Goal: Check status

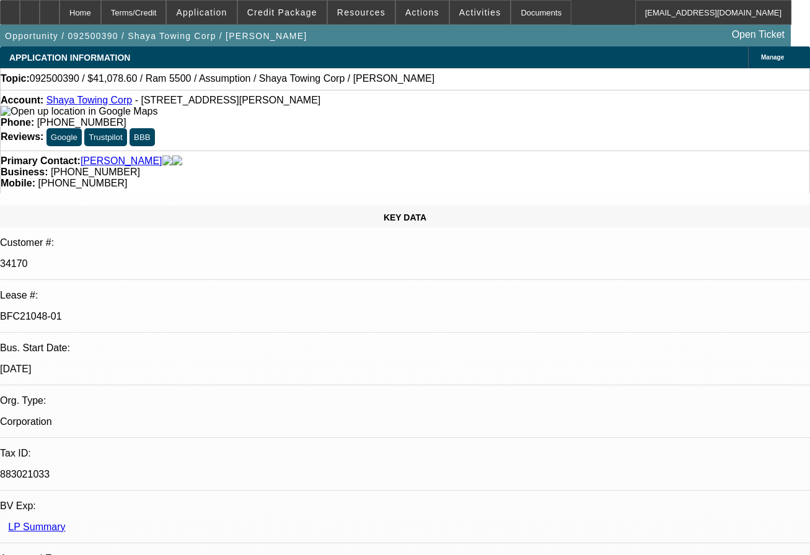
select select "0"
select select "2"
select select "0.1"
select select "4"
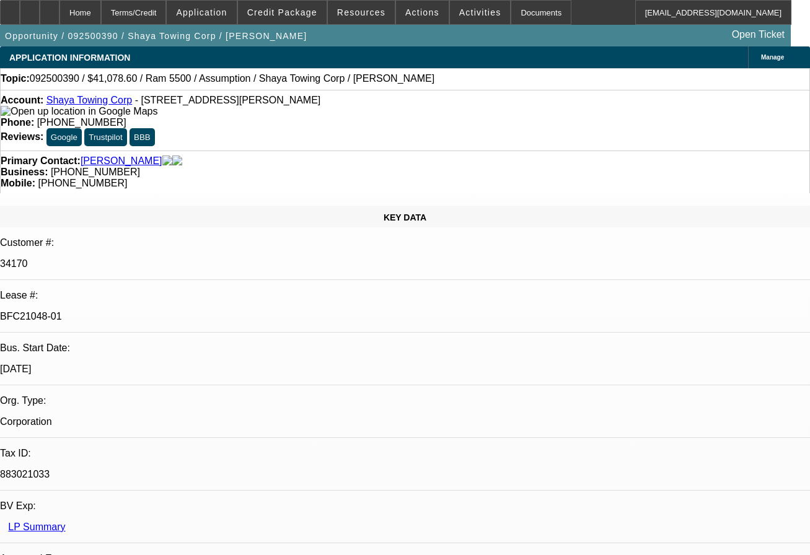
select select "0"
select select "0.1"
select select "4"
click at [370, 75] on div "Topic: 092500390 / $41,078.60 / Ram 5500 / Assumption / Shaya Towing Corp / [PE…" at bounding box center [405, 78] width 808 height 11
